Goal: Information Seeking & Learning: Learn about a topic

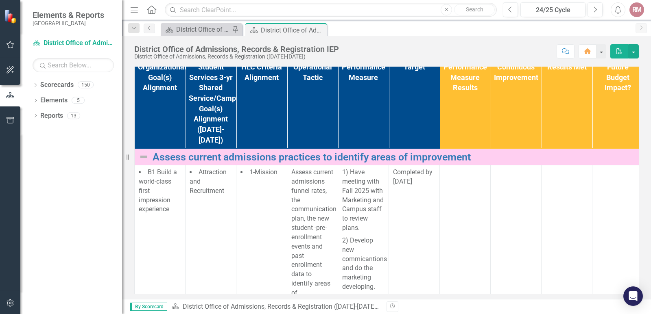
scroll to position [122, 0]
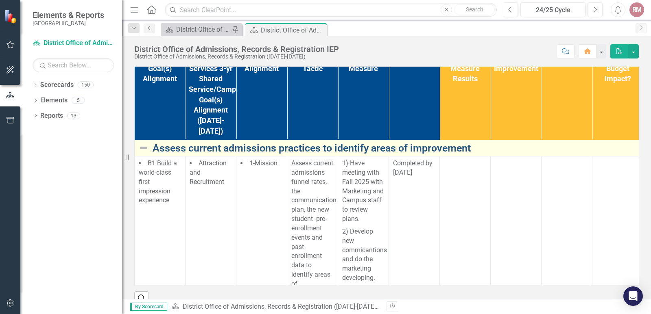
click at [235, 154] on link "Assess current admissions practices to identify areas of improvement" at bounding box center [420, 148] width 537 height 11
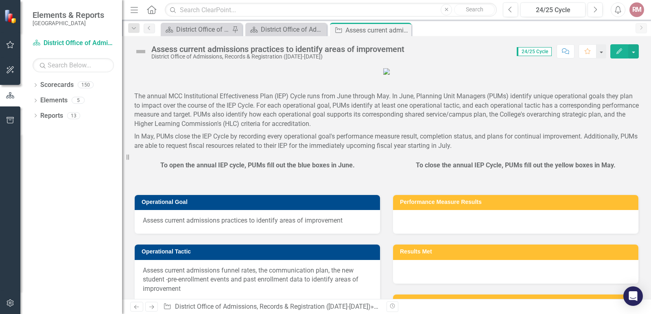
click at [389, 51] on div "Assess current admissions practices to identify areas of improvement" at bounding box center [277, 49] width 253 height 9
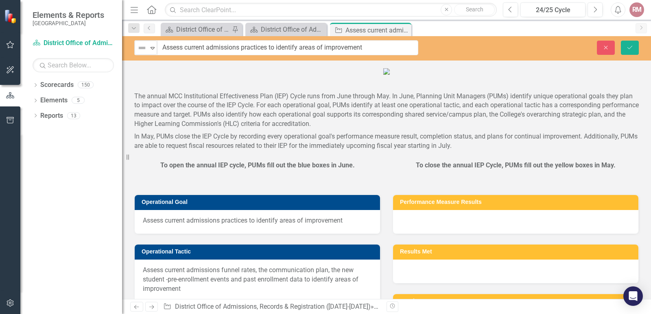
drag, startPoint x: 409, startPoint y: 49, endPoint x: 159, endPoint y: 46, distance: 250.1
drag, startPoint x: 166, startPoint y: 48, endPoint x: 381, endPoint y: 48, distance: 215.1
click at [381, 48] on input "Assess current admissions practices to identify areas of improvement" at bounding box center [287, 47] width 261 height 15
click at [372, 50] on input "Assess current admissions practices to identify areas of improvement" at bounding box center [287, 47] width 261 height 15
drag, startPoint x: 372, startPoint y: 50, endPoint x: 174, endPoint y: 50, distance: 198.0
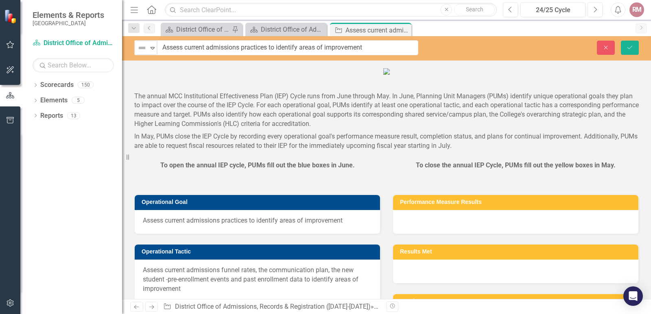
click at [174, 50] on input "Assess current admissions practices to identify areas of improvement" at bounding box center [287, 47] width 261 height 15
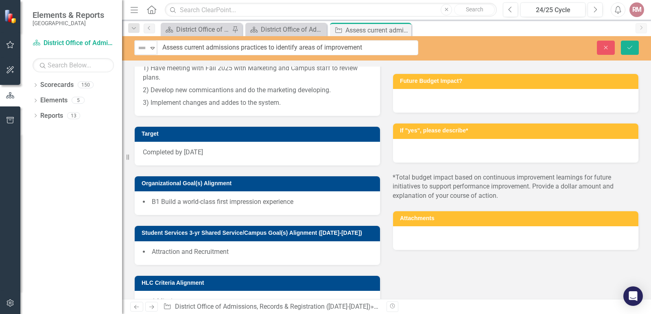
scroll to position [285, 0]
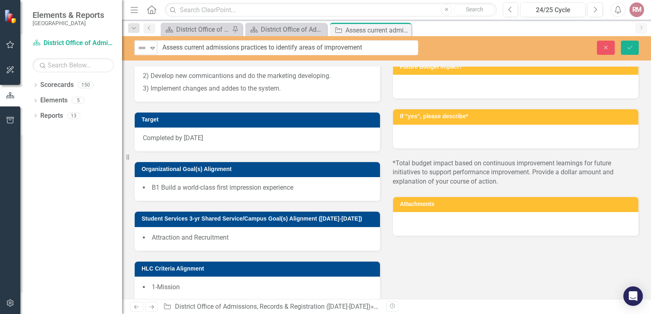
click at [199, 70] on p "1) Have meeting with Fall 2025 with Marketing and Campus staff to review plans." at bounding box center [257, 60] width 229 height 20
click at [265, 94] on p "3) Implement changes and addes to the system." at bounding box center [257, 88] width 229 height 11
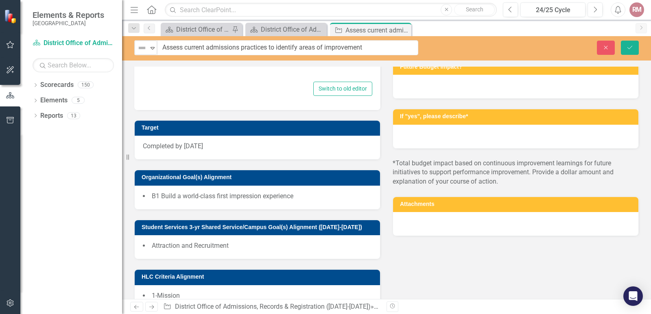
type textarea "<p>1) Have meeting with Fall 2025 with Marketing and Campus staff to review pla…"
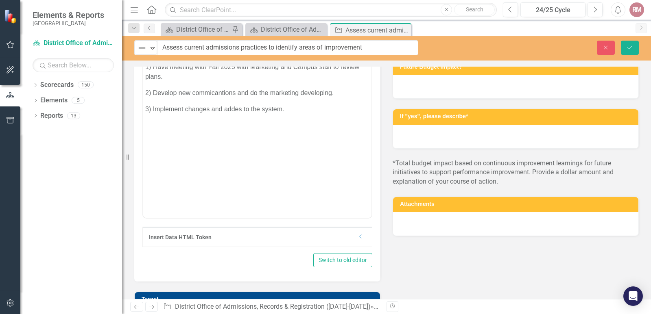
scroll to position [0, 0]
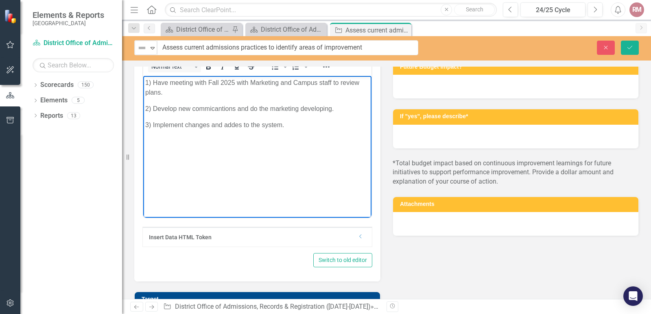
drag, startPoint x: 203, startPoint y: 122, endPoint x: 283, endPoint y: 233, distance: 137.0
click at [143, 84] on html "1) Have meeting with Fall 2025 with Marketing and Campus staff to review plans.…" at bounding box center [257, 137] width 228 height 122
copy body "1) Have meeting with Fall 2025 with Marketing and Campus staff to review plans.…"
click at [606, 48] on icon "button" at bounding box center [606, 48] width 4 height 4
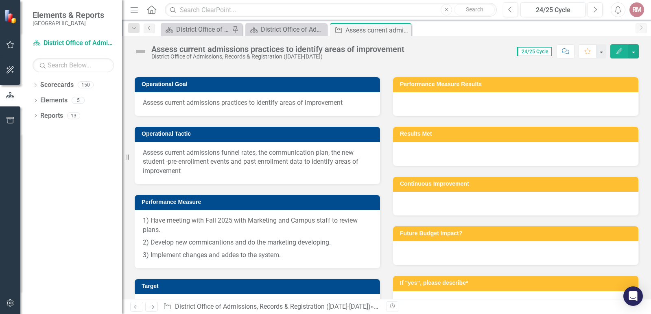
scroll to position [43, 0]
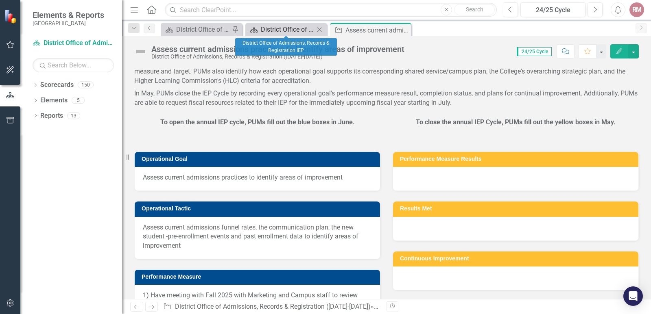
click at [289, 31] on div "District Office of Admissions, Records & Registration IEP" at bounding box center [288, 29] width 54 height 10
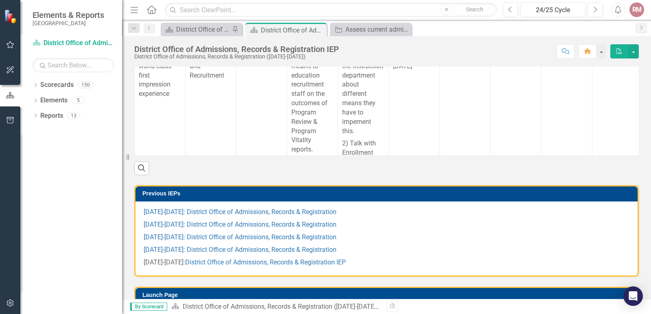
scroll to position [254, 0]
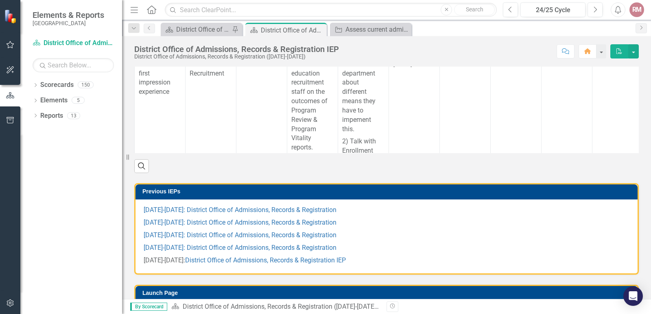
click at [164, 45] on link "Develop a means to education recruitment staff on the outcomes of Program Revie…" at bounding box center [420, 39] width 537 height 11
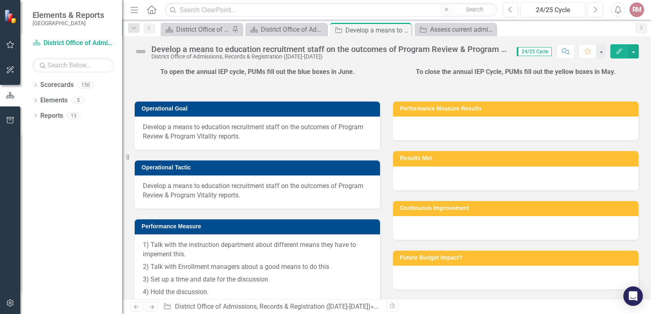
scroll to position [81, 0]
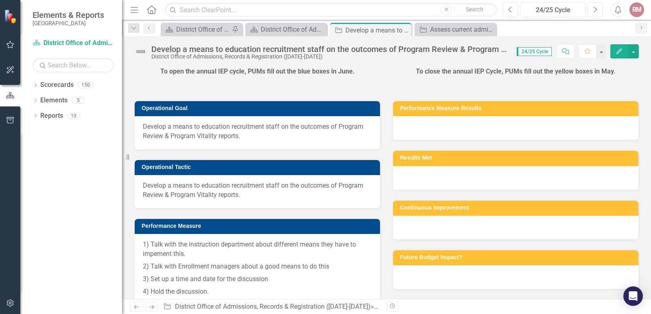
click at [270, 141] on span "Develop a means to education recruitment staff on the outcomes of Program Revie…" at bounding box center [257, 131] width 229 height 19
click at [234, 141] on span "Develop a means to education recruitment staff on the outcomes of Program Revie…" at bounding box center [257, 131] width 229 height 19
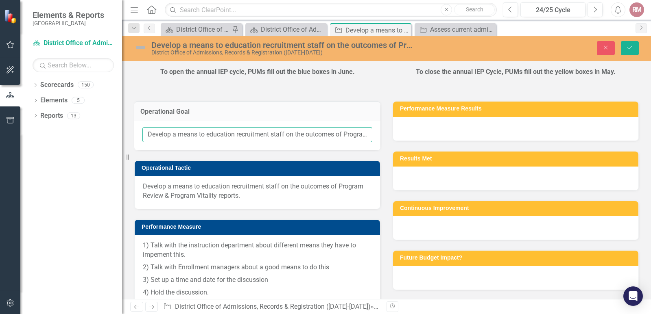
click at [294, 142] on input "Develop a means to education recruitment staff on the outcomes of Program Revie…" at bounding box center [257, 134] width 230 height 15
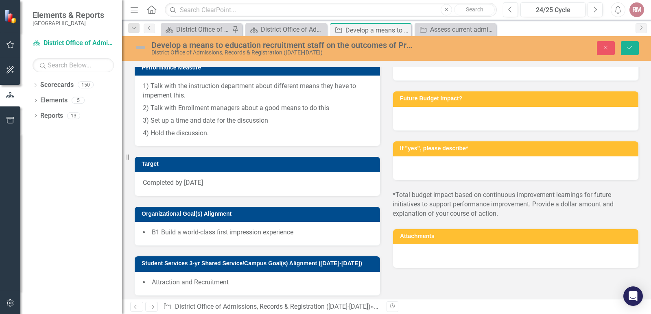
scroll to position [244, 0]
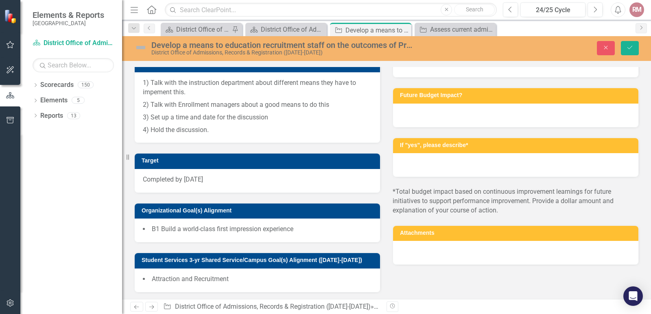
click at [209, 135] on p "4) Hold the discussion." at bounding box center [257, 129] width 229 height 11
click at [222, 135] on p "4) Hold the discussion." at bounding box center [257, 129] width 229 height 11
click at [192, 124] on p "3) Set up a time and date for the discussion" at bounding box center [257, 117] width 229 height 13
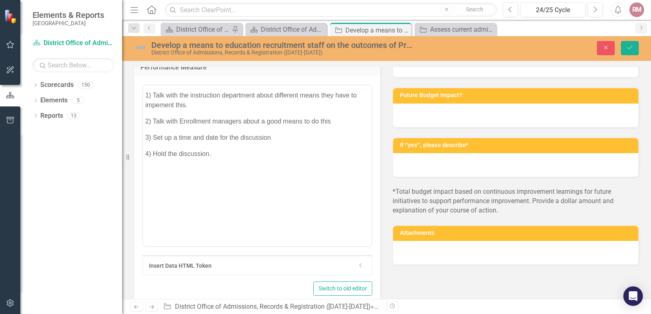
scroll to position [0, 0]
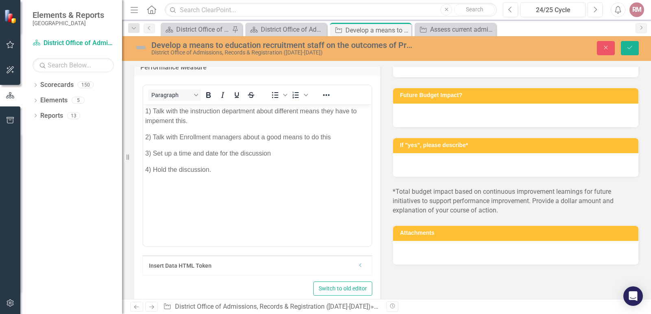
click at [220, 170] on p "4) Hold the discussion." at bounding box center [257, 170] width 224 height 10
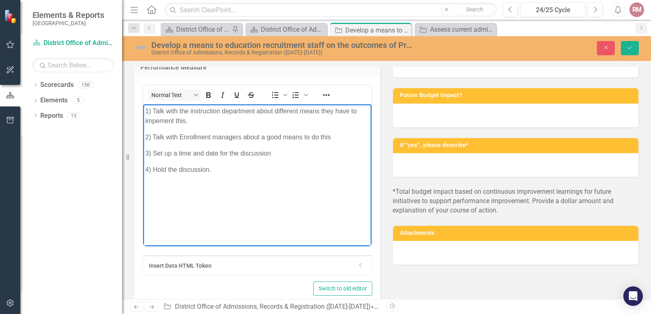
drag, startPoint x: 167, startPoint y: 149, endPoint x: 135, endPoint y: 87, distance: 68.9
click at [143, 105] on html "1) Talk with the instruction department about different means they have to impe…" at bounding box center [257, 166] width 228 height 122
copy body "1) Talk with the instruction department about different means they have to impe…"
click at [610, 54] on button "Close" at bounding box center [606, 48] width 18 height 14
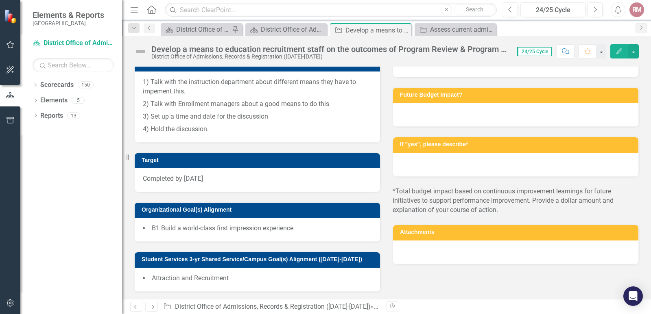
scroll to position [244, 0]
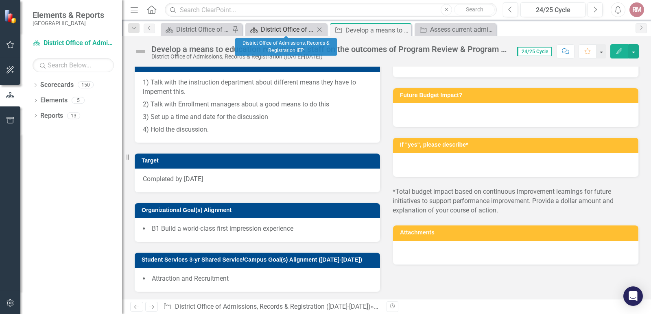
click at [301, 30] on div "District Office of Admissions, Records & Registration IEP" at bounding box center [288, 29] width 54 height 10
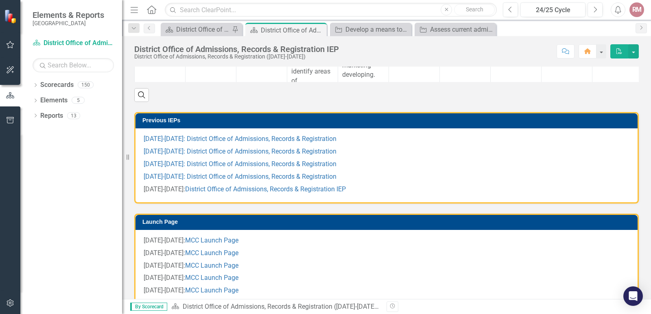
scroll to position [203, 0]
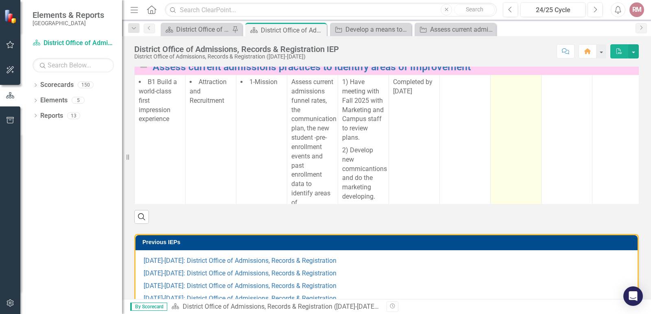
click at [512, 181] on td at bounding box center [515, 160] width 51 height 170
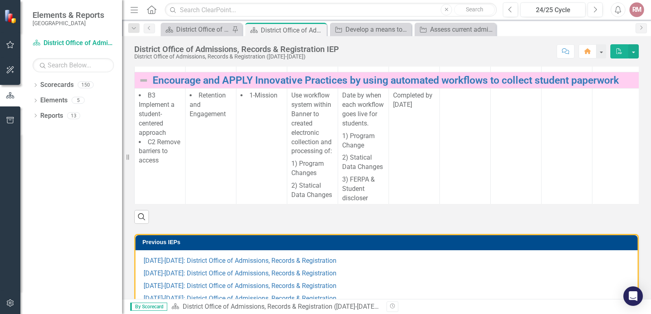
scroll to position [610, 0]
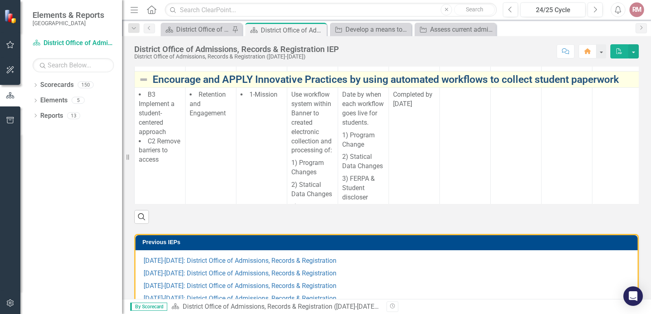
click at [443, 85] on link "Encourage and APPLY Innovative Practices by using automated workflows to collec…" at bounding box center [420, 79] width 537 height 11
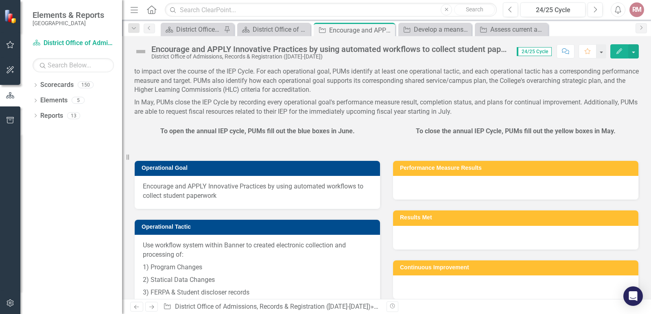
scroll to position [41, 0]
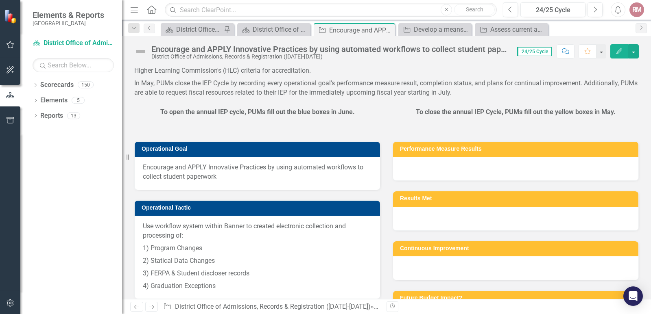
click at [199, 182] on span "Encourage and APPLY Innovative Practices by using automated workflows to collec…" at bounding box center [257, 172] width 229 height 19
click at [209, 182] on span "Encourage and APPLY Innovative Practices by using automated workflows to collec…" at bounding box center [257, 172] width 229 height 19
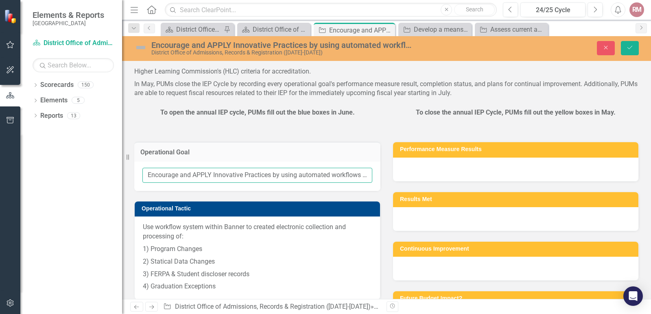
click at [210, 183] on input "Encourage and APPLY Innovative Practices by using automated workflows to collec…" at bounding box center [257, 175] width 230 height 15
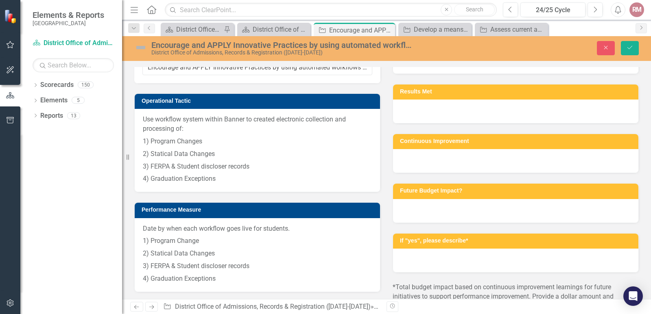
scroll to position [163, 0]
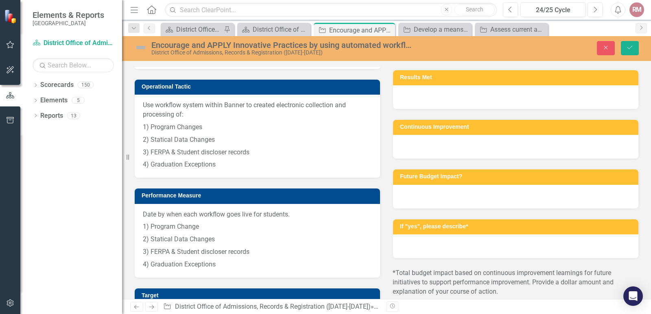
click at [243, 159] on p "3) FERPA & Student discloser records" at bounding box center [257, 152] width 229 height 13
click at [211, 170] on p "4) Graduation Exceptions" at bounding box center [257, 164] width 229 height 11
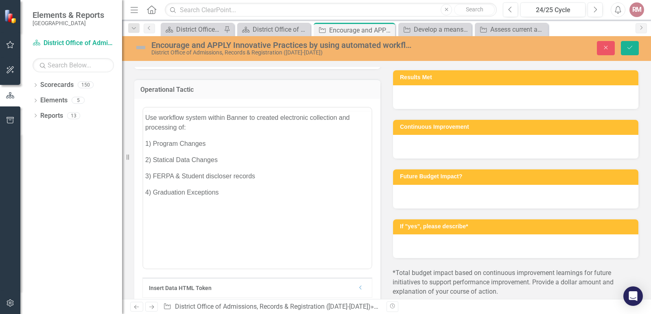
scroll to position [0, 0]
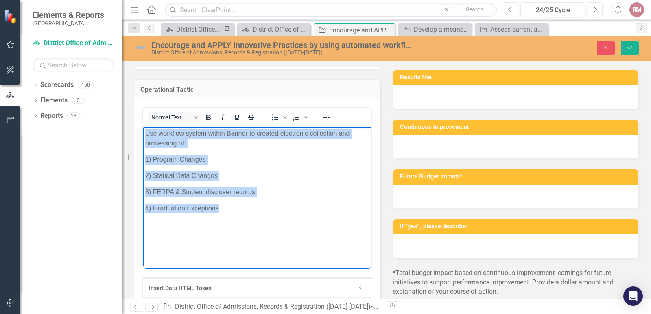
drag, startPoint x: 224, startPoint y: 211, endPoint x: 238, endPoint y: 317, distance: 106.3
click at [143, 127] on html "Use workflow system within Banner to created electronic collection and processi…" at bounding box center [257, 188] width 228 height 122
copy body "Use workflow system within Banner to created electronic collection and processi…"
